Goal: Transaction & Acquisition: Subscribe to service/newsletter

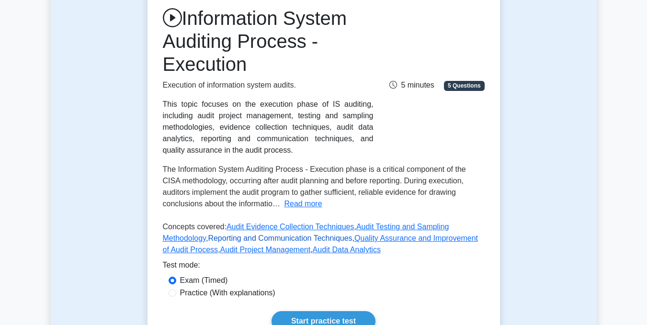
scroll to position [144, 0]
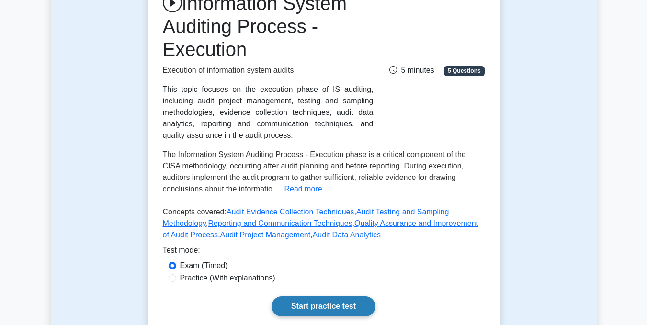
click at [328, 303] on link "Start practice test" at bounding box center [324, 307] width 104 height 20
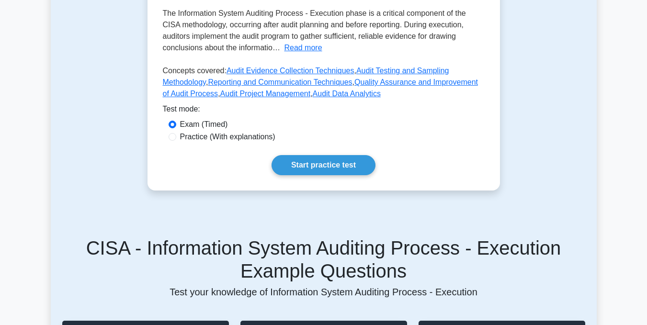
scroll to position [346, 0]
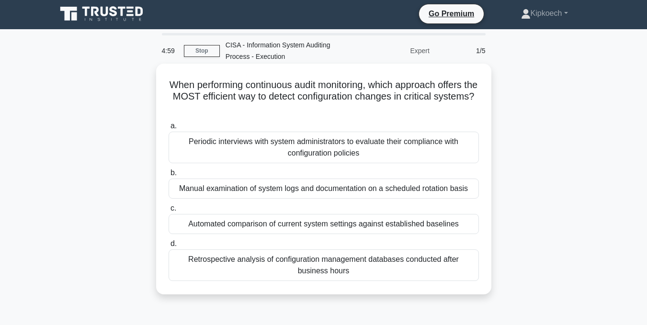
scroll to position [0, 0]
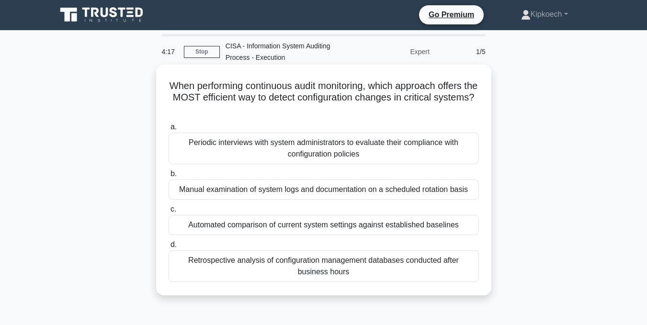
click at [320, 145] on div "Periodic interviews with system administrators to evaluate their compliance wit…" at bounding box center [324, 149] width 310 height 32
click at [169, 130] on input "a. Periodic interviews with system administrators to evaluate their compliance …" at bounding box center [169, 127] width 0 height 6
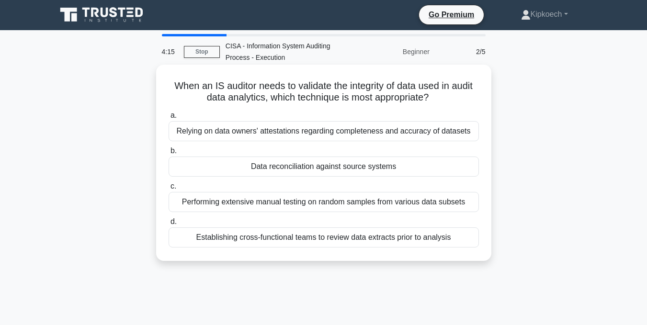
scroll to position [0, 0]
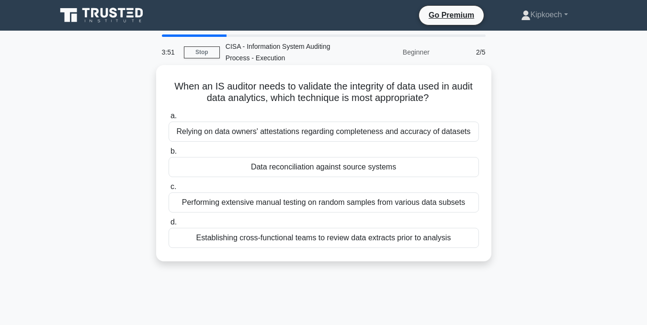
click at [323, 171] on div "Data reconciliation against source systems" at bounding box center [324, 167] width 310 height 20
click at [169, 155] on input "b. Data reconciliation against source systems" at bounding box center [169, 152] width 0 height 6
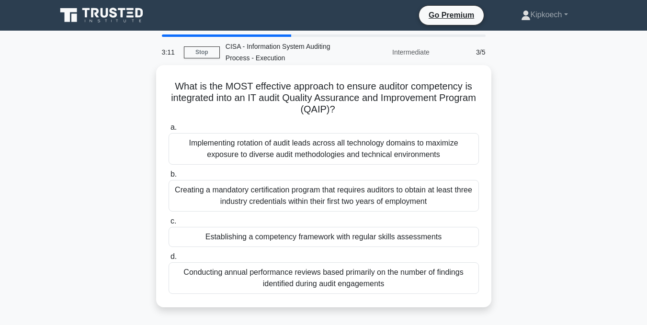
click at [335, 241] on div "Establishing a competency framework with regular skills assessments" at bounding box center [324, 237] width 310 height 20
click at [169, 225] on input "c. Establishing a competency framework with regular skills assessments" at bounding box center [169, 221] width 0 height 6
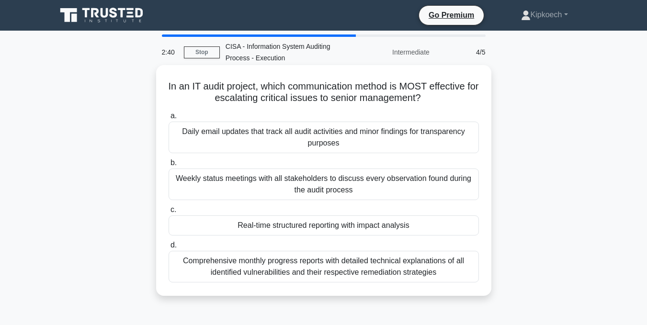
click at [326, 228] on div "Real-time structured reporting with impact analysis" at bounding box center [324, 226] width 310 height 20
click at [169, 213] on input "c. Real-time structured reporting with impact analysis" at bounding box center [169, 210] width 0 height 6
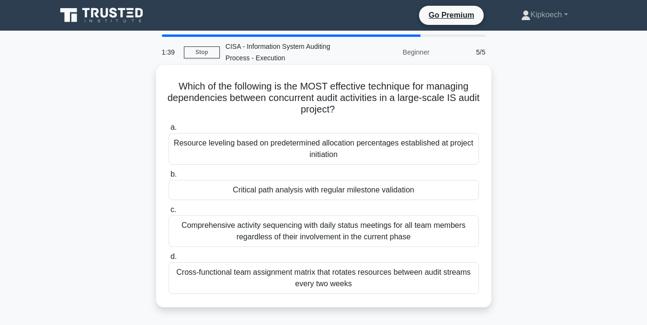
click at [312, 238] on div "Comprehensive activity sequencing with daily status meetings for all team membe…" at bounding box center [324, 232] width 310 height 32
click at [169, 213] on input "c. Comprehensive activity sequencing with daily status meetings for all team me…" at bounding box center [169, 210] width 0 height 6
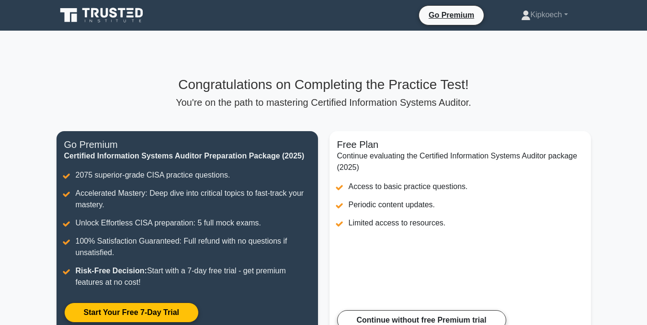
click at [233, 103] on p "You're on the path to mastering Certified Information Systems Auditor." at bounding box center [324, 102] width 535 height 11
click at [565, 14] on link "Kipkoech" at bounding box center [544, 14] width 93 height 19
click at [286, 57] on div "Congratulations on Completing the Practice Test! You're on the path to masterin…" at bounding box center [324, 213] width 546 height 365
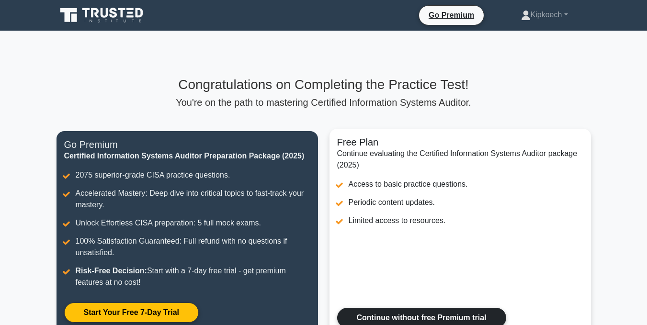
scroll to position [48, 0]
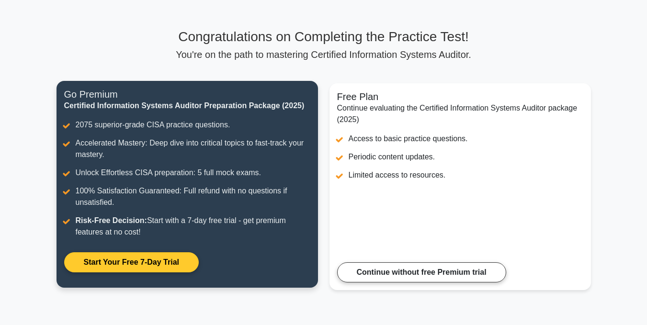
click at [131, 260] on link "Start Your Free 7-Day Trial" at bounding box center [131, 262] width 135 height 20
click at [171, 262] on link "Start Your Free 7-Day Trial" at bounding box center [131, 262] width 135 height 20
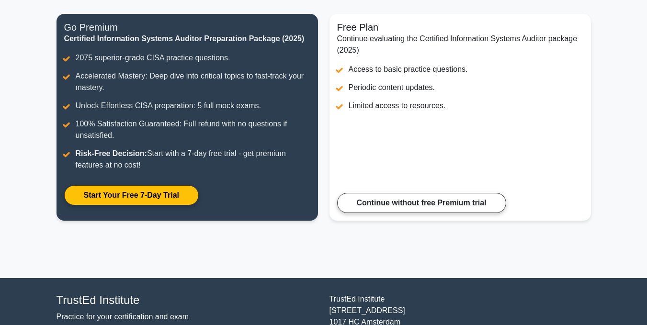
scroll to position [144, 0]
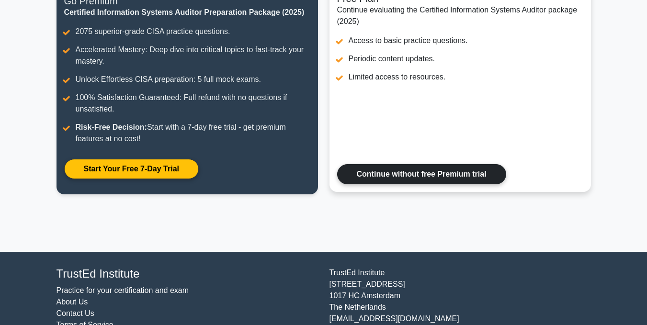
click at [405, 173] on link "Continue without free Premium trial" at bounding box center [421, 174] width 169 height 20
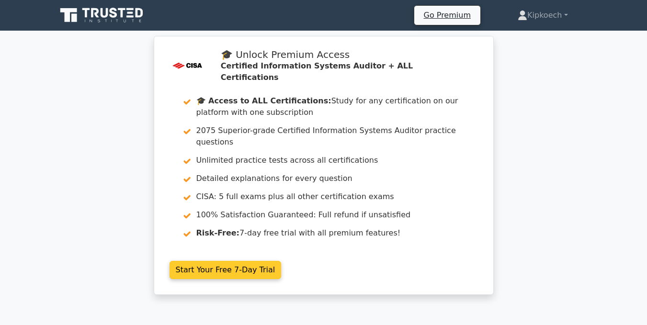
click at [228, 261] on link "Start Your Free 7-Day Trial" at bounding box center [226, 270] width 112 height 18
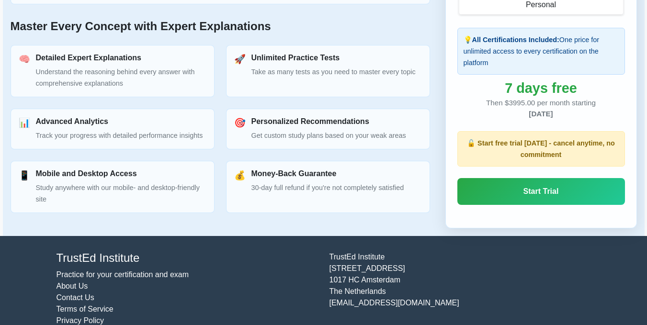
scroll to position [462, 0]
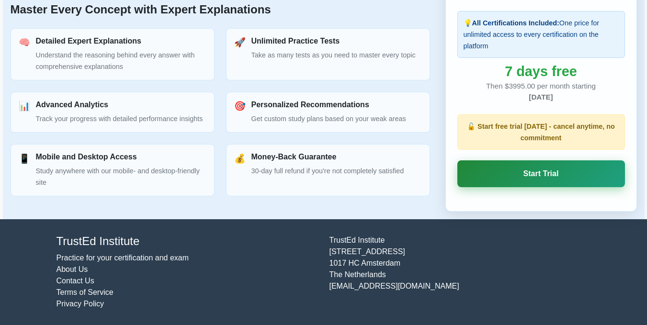
click at [535, 180] on link "Start Trial" at bounding box center [542, 173] width 168 height 27
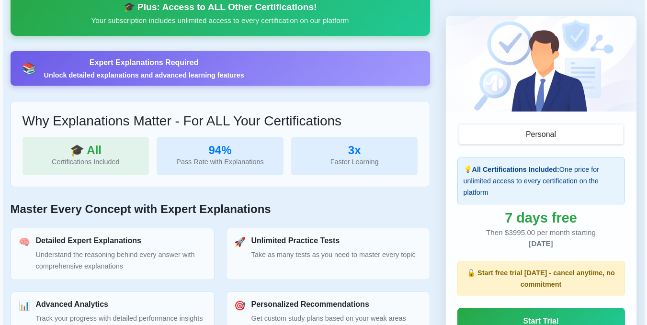
scroll to position [431, 0]
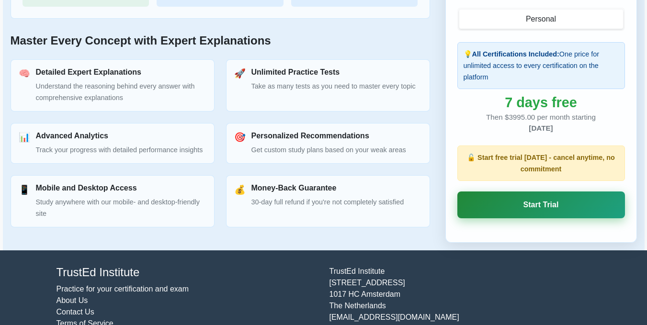
click at [529, 202] on link "Start Trial" at bounding box center [542, 205] width 168 height 27
